Goal: Transaction & Acquisition: Purchase product/service

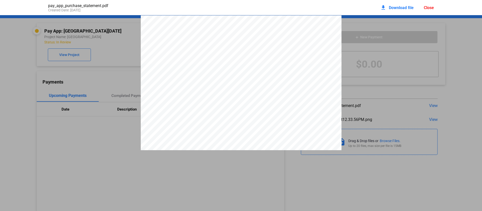
scroll to position [84, 0]
click at [427, 10] on div "Close" at bounding box center [428, 7] width 10 height 5
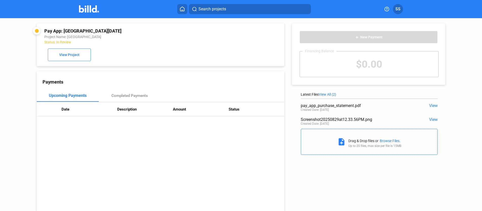
click at [82, 13] on div "Search projects SS" at bounding box center [241, 9] width 394 height 10
click at [86, 8] on img at bounding box center [89, 8] width 20 height 7
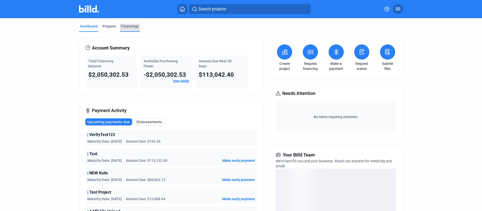
click at [134, 27] on div "Financings" at bounding box center [130, 26] width 18 height 5
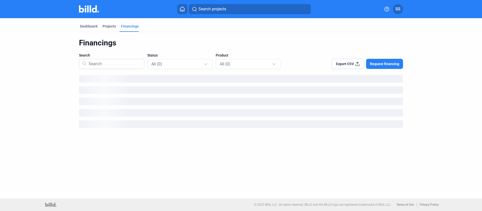
click at [377, 63] on span "Request financing" at bounding box center [384, 63] width 29 height 5
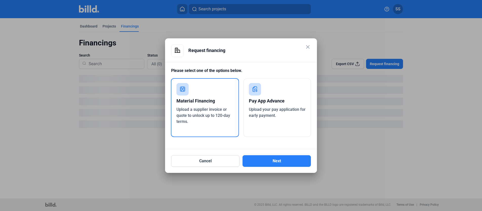
click at [291, 104] on div "Pay App Advance" at bounding box center [277, 101] width 57 height 11
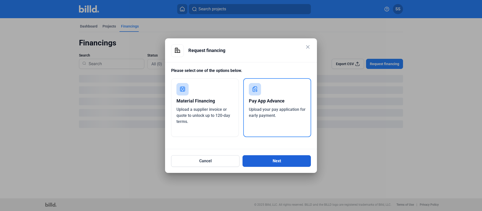
click at [270, 159] on button "Next" at bounding box center [276, 162] width 68 height 12
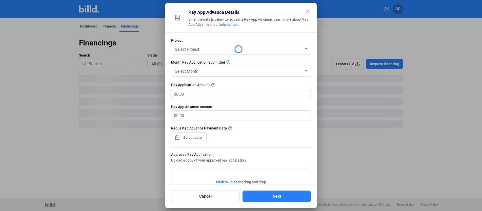
click at [249, 95] on input "text" at bounding box center [243, 94] width 134 height 10
type input "6"
type input "6.00"
type input "60"
type input "60.00"
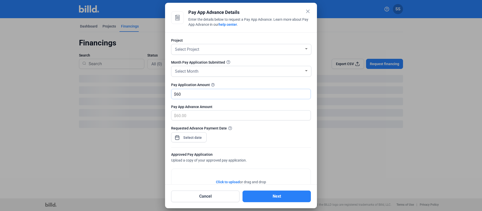
type input "600"
type input "600.00"
type input "6000"
type input "6,000.00"
type input "6,0000"
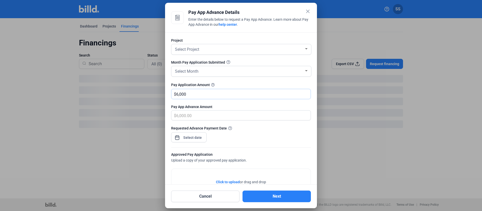
type input "60,000.00"
type input "60,0000"
type input "600,000.00"
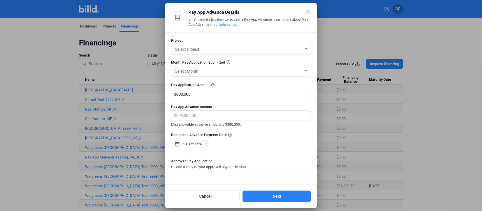
type input "600,000"
click at [308, 10] on mat-icon "close" at bounding box center [308, 11] width 6 height 6
